Goal: Transaction & Acquisition: Book appointment/travel/reservation

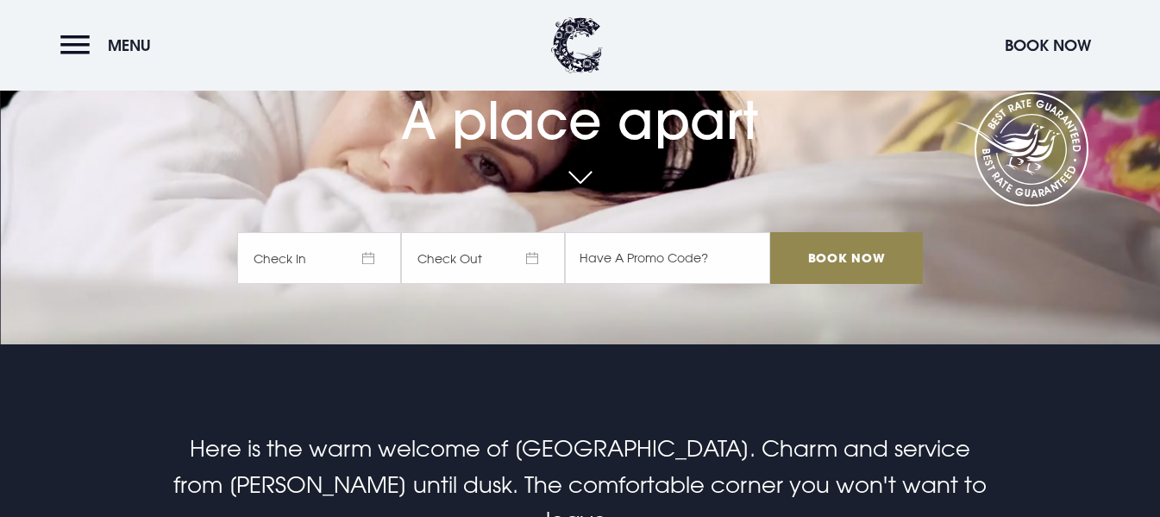
click at [329, 265] on span "Check In" at bounding box center [319, 258] width 164 height 52
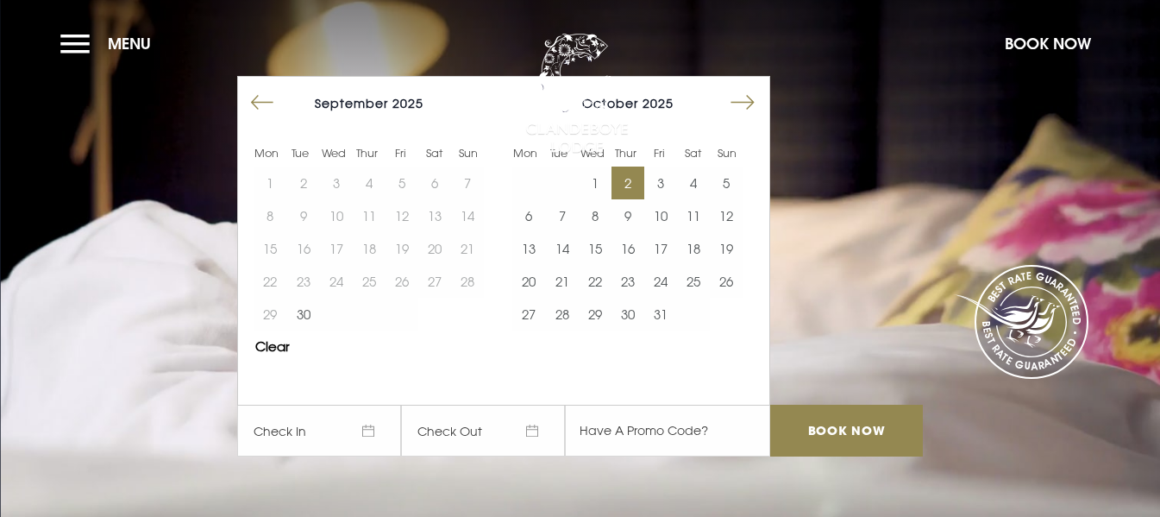
click at [632, 184] on button "2" at bounding box center [627, 182] width 33 height 33
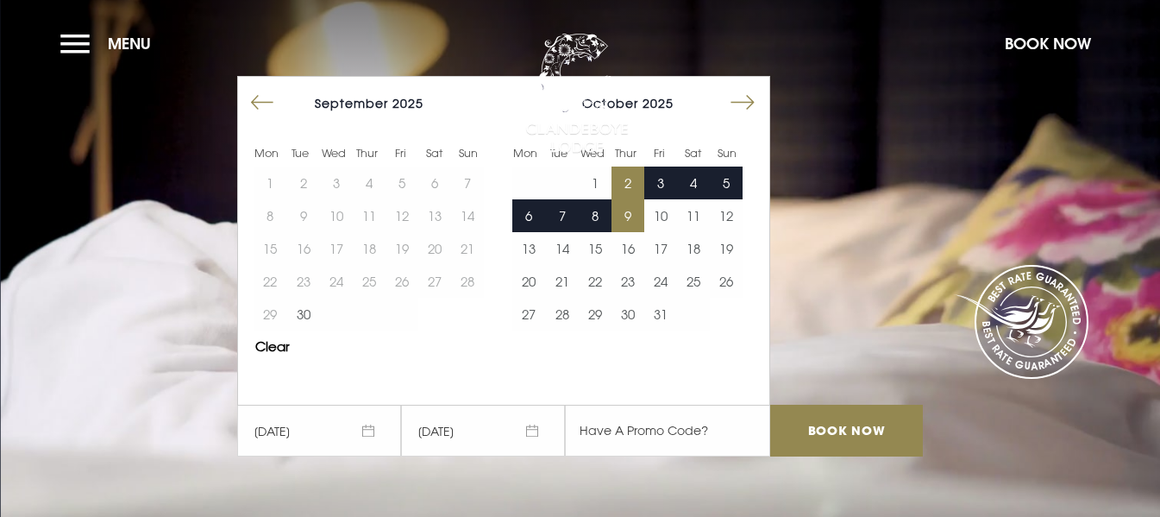
click at [635, 212] on button "9" at bounding box center [627, 215] width 33 height 33
click at [836, 423] on input "Book Now" at bounding box center [846, 430] width 152 height 52
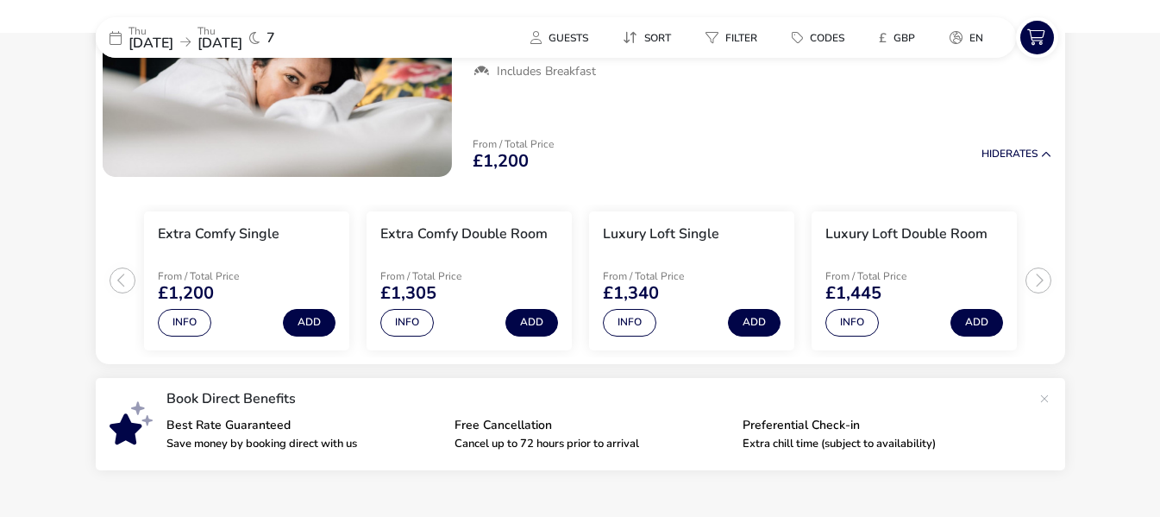
scroll to position [227, 0]
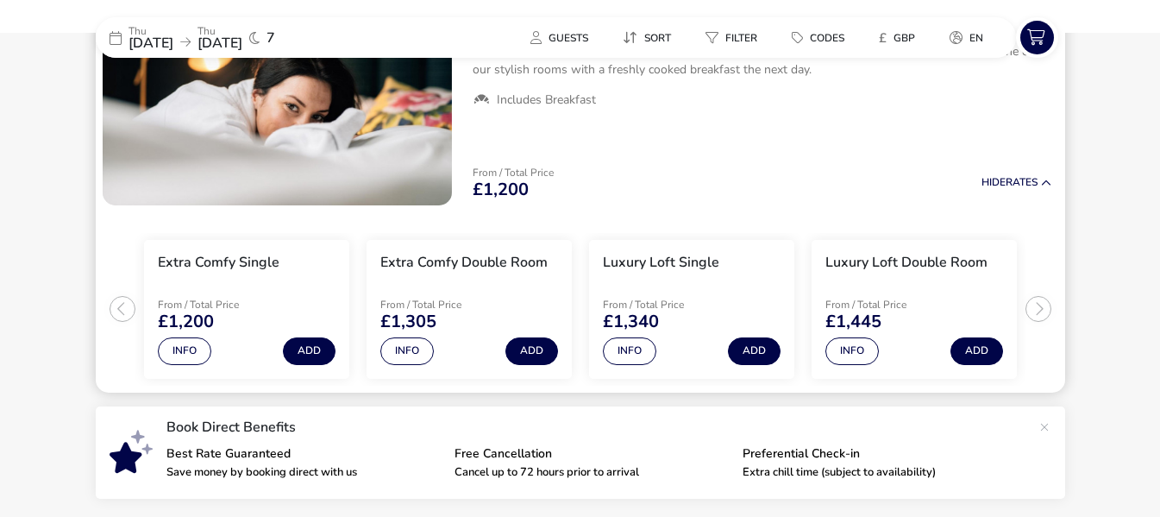
click at [1044, 309] on ul "Extra Comfy Single From / Total Price £1,200 Info Add Extra Comfy Double Room F…" at bounding box center [580, 302] width 969 height 180
